Goal: Transaction & Acquisition: Subscribe to service/newsletter

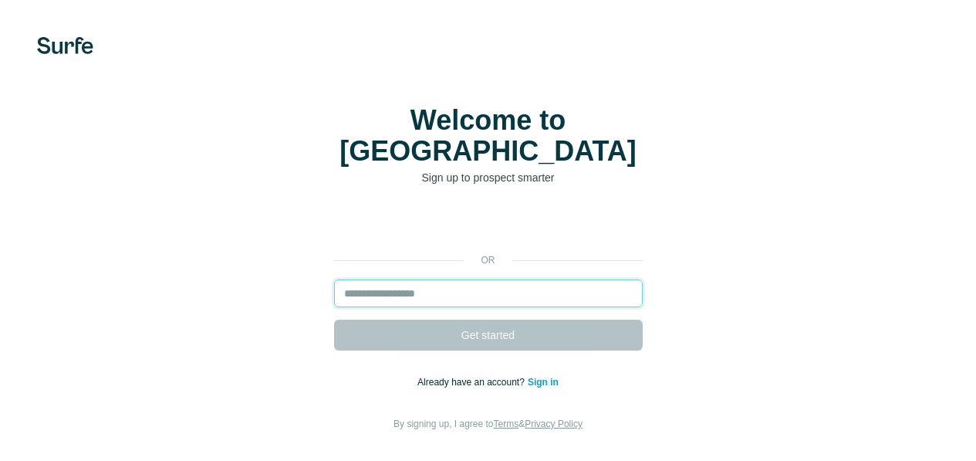
click at [334, 279] on input "email" at bounding box center [488, 293] width 309 height 28
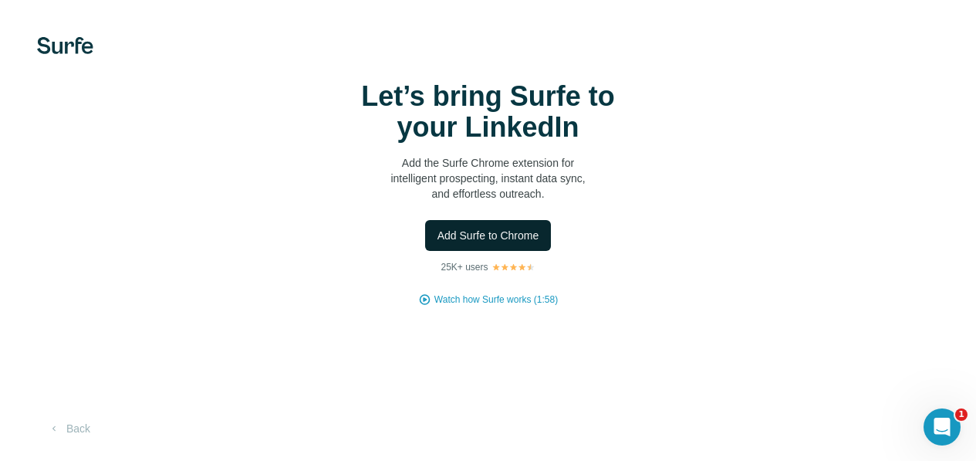
click at [437, 243] on span "Add Surfe to Chrome" at bounding box center [488, 235] width 102 height 15
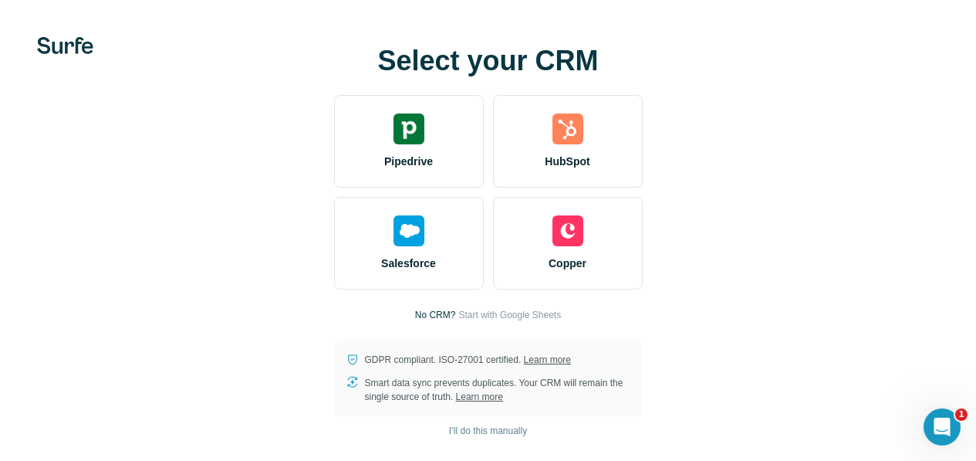
click at [0, 0] on div at bounding box center [0, 0] width 0 height 0
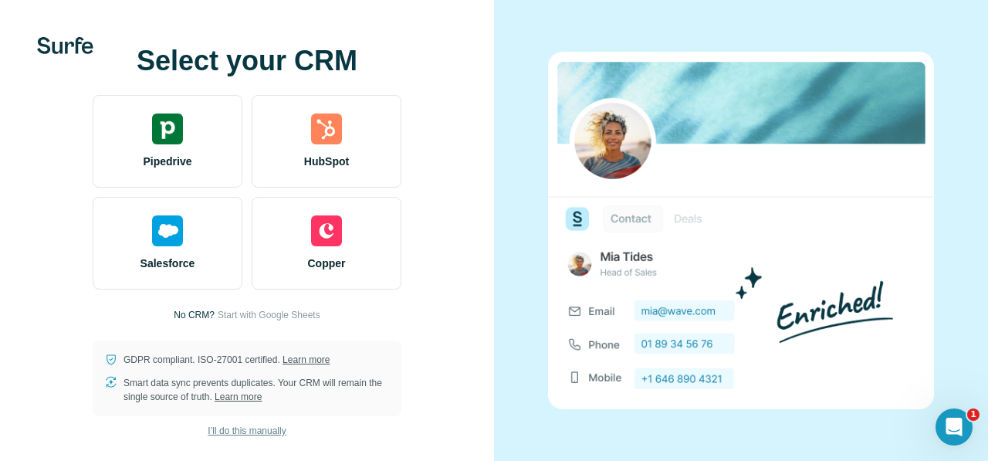
click at [246, 429] on span "I’ll do this manually" at bounding box center [247, 431] width 78 height 14
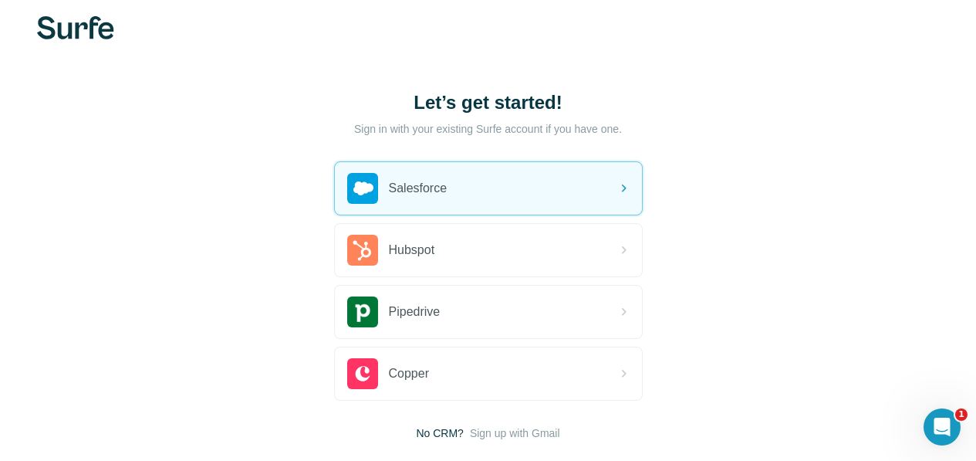
scroll to position [112, 0]
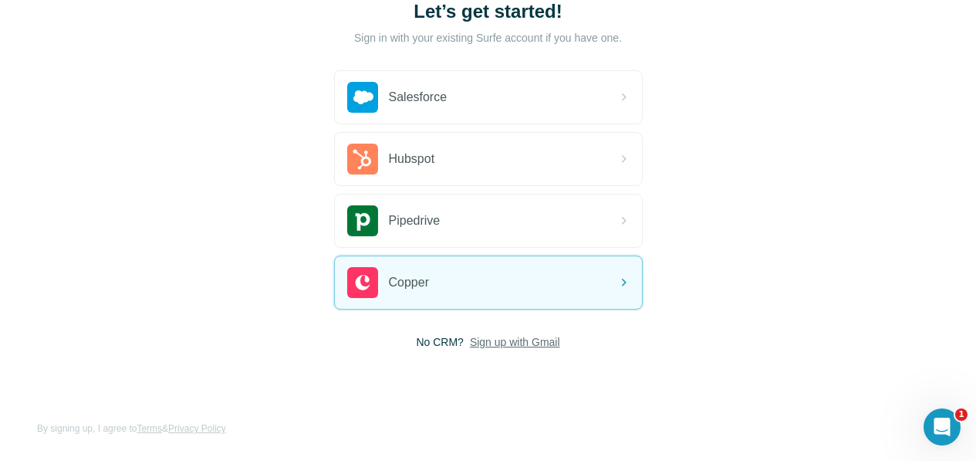
click at [470, 336] on span "Sign up with Gmail" at bounding box center [515, 341] width 90 height 15
click at [334, 387] on button "Sign up with Google" at bounding box center [488, 380] width 309 height 31
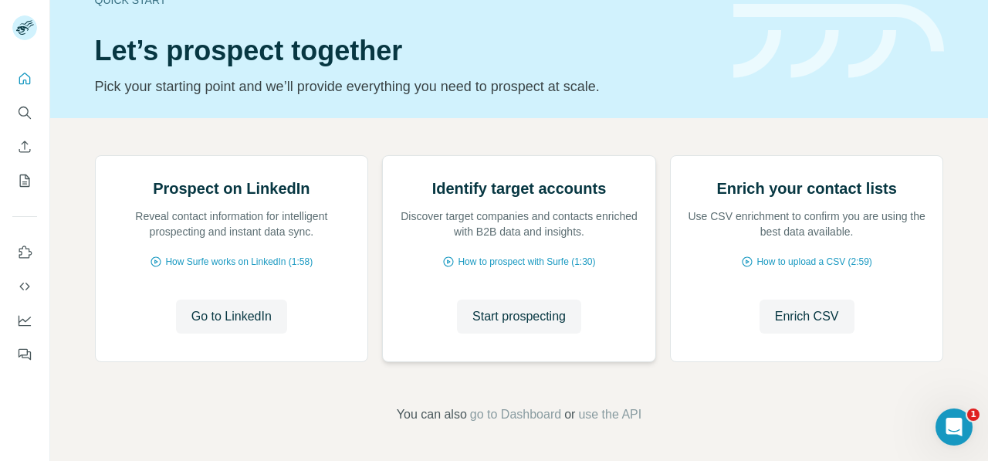
scroll to position [156, 0]
click at [26, 80] on icon "Quick start" at bounding box center [25, 79] width 12 height 12
